Goal: Complete application form

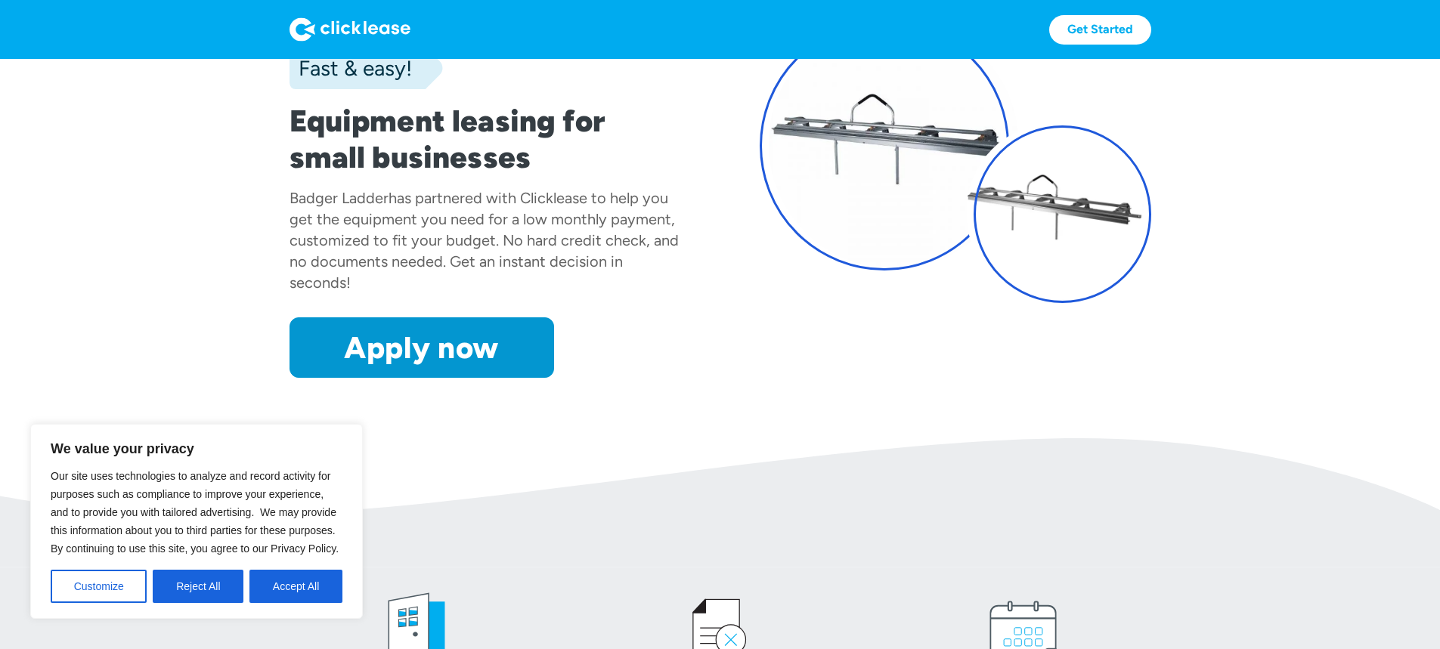
scroll to position [151, 0]
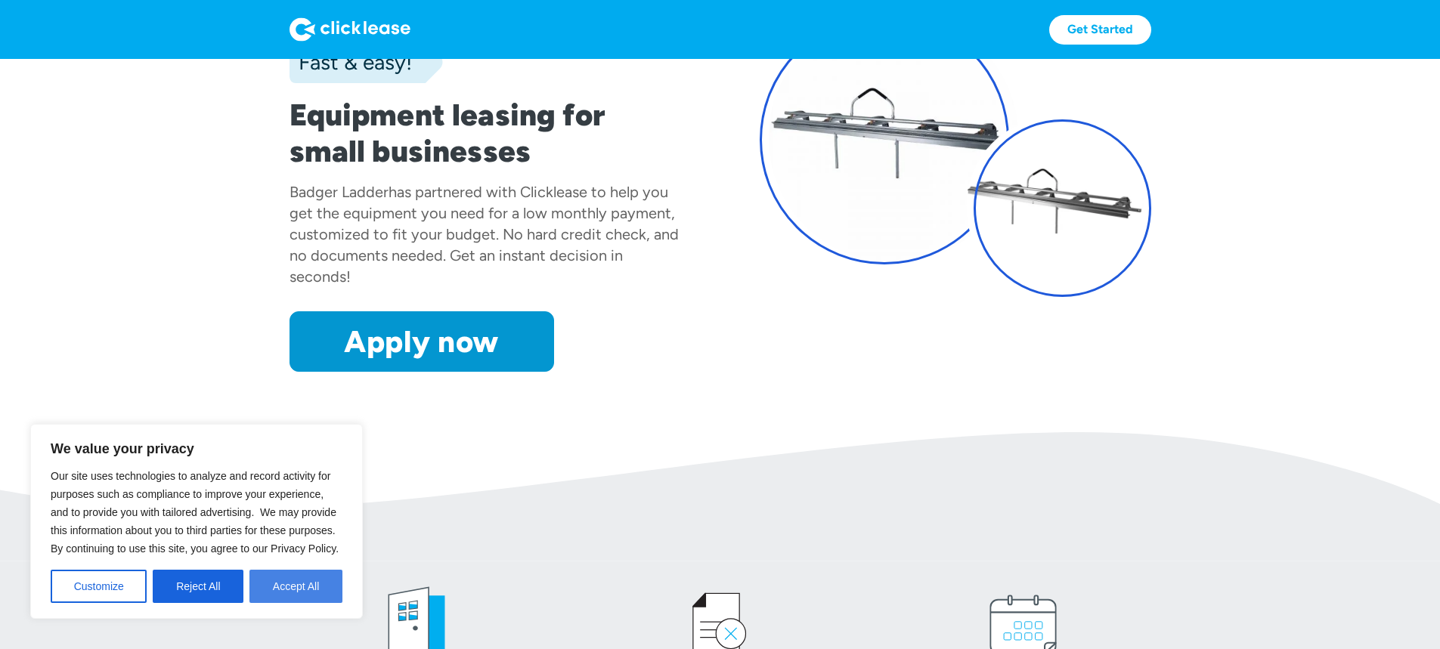
click at [311, 581] on button "Accept All" at bounding box center [295, 586] width 93 height 33
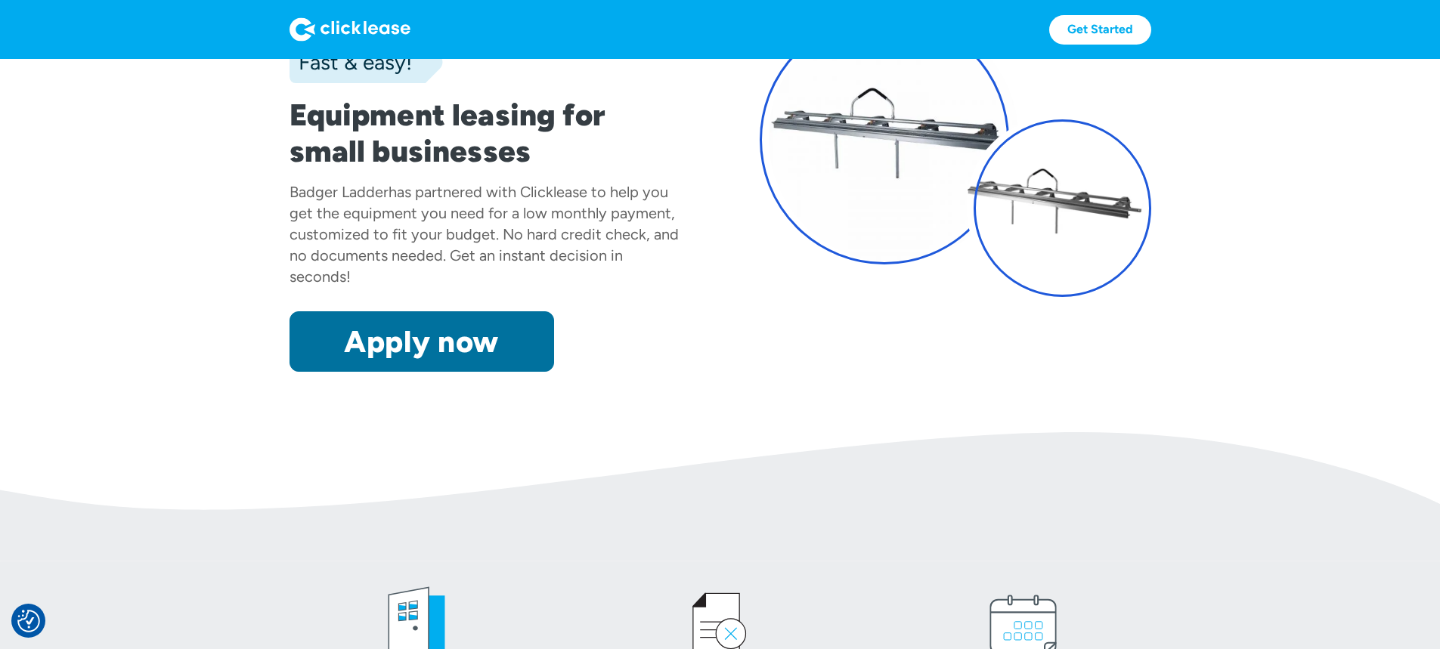
click at [372, 372] on link "Apply now" at bounding box center [422, 341] width 265 height 60
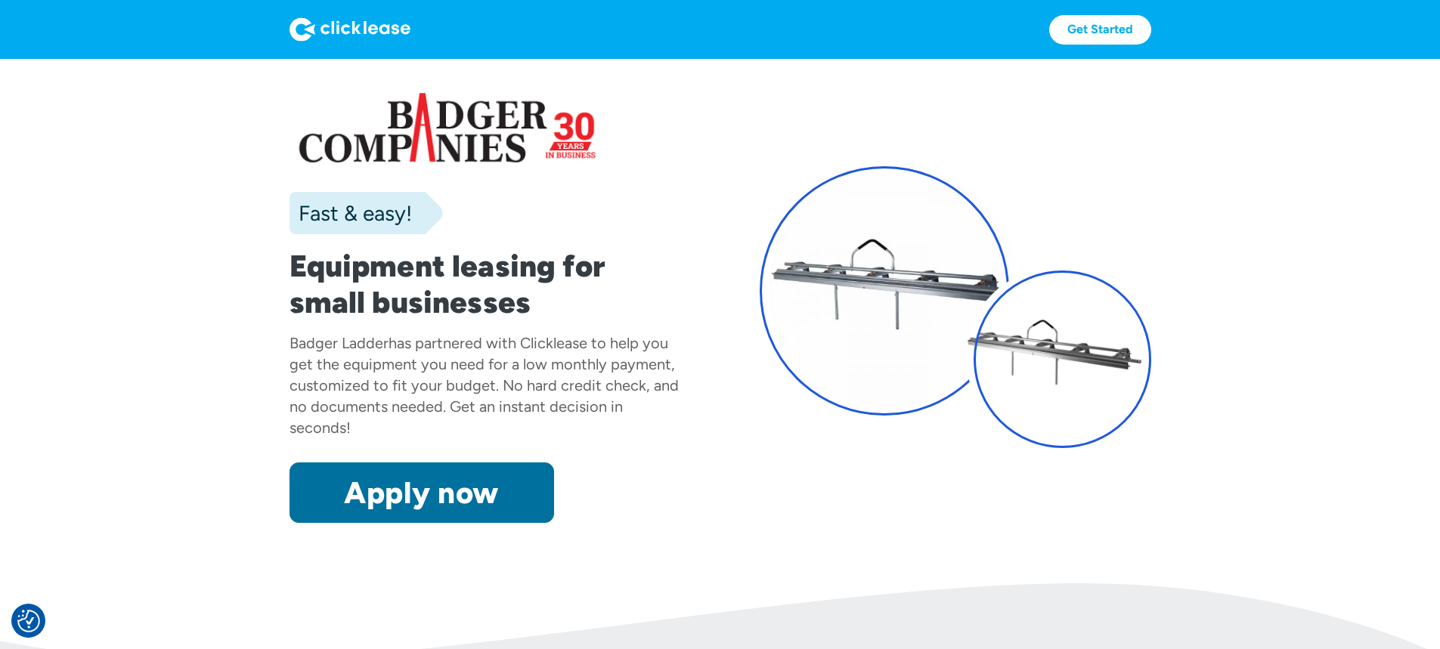
click at [320, 523] on link "Apply now" at bounding box center [422, 493] width 265 height 60
